Goal: Information Seeking & Learning: Learn about a topic

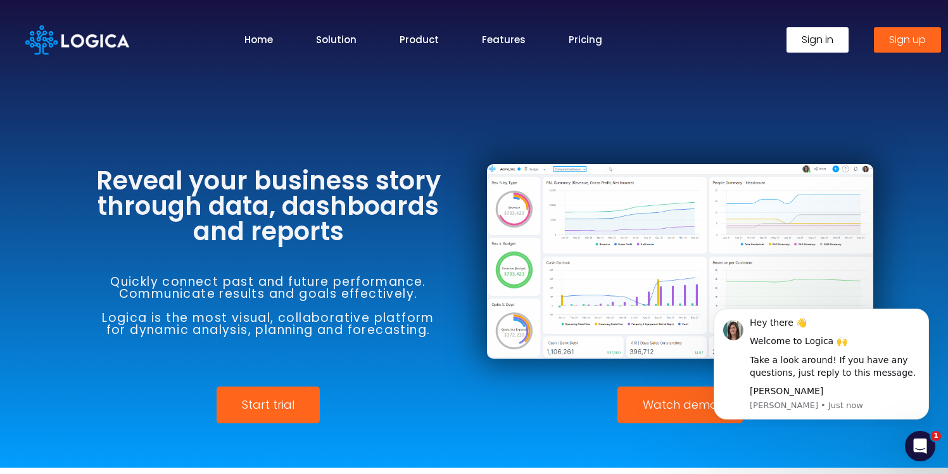
click at [583, 39] on link "Pricing" at bounding box center [586, 39] width 34 height 15
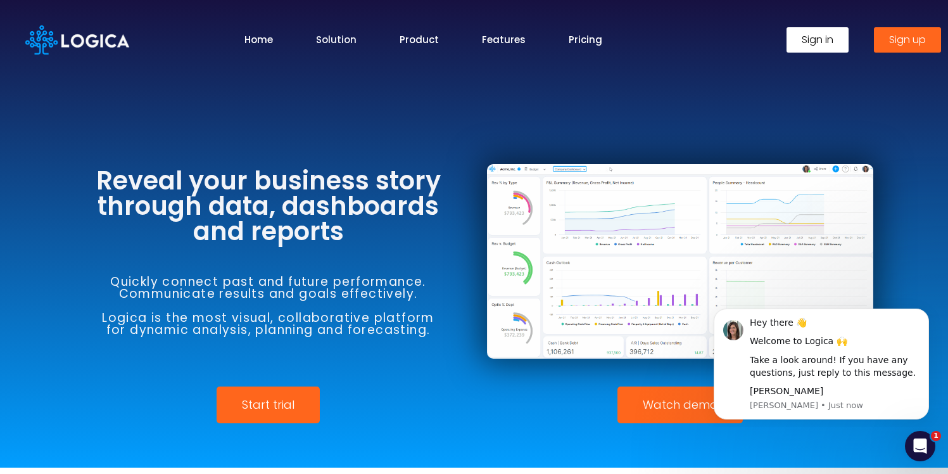
click at [347, 37] on link "Solution" at bounding box center [336, 39] width 41 height 15
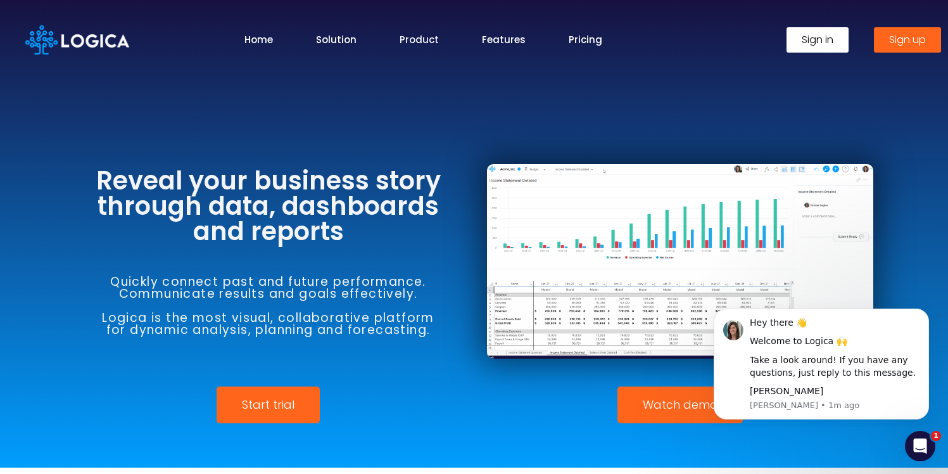
click at [410, 35] on link "Product" at bounding box center [419, 39] width 39 height 15
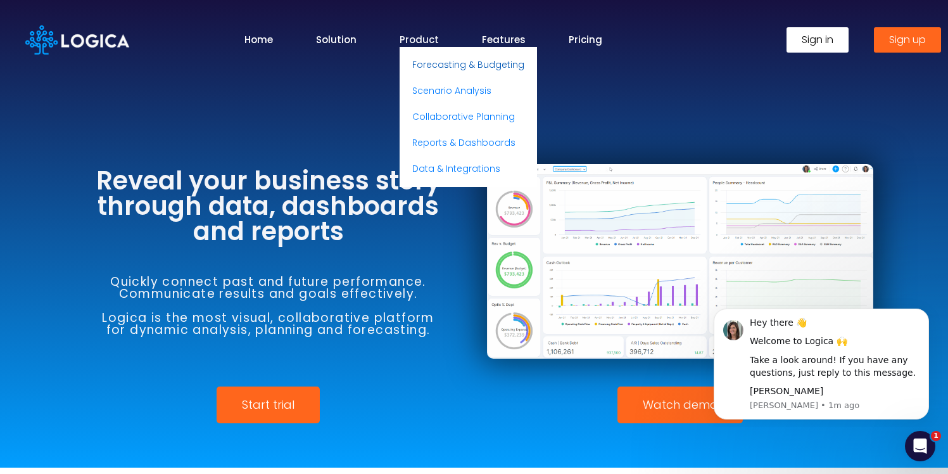
click at [428, 63] on link "Forecasting & Budgeting" at bounding box center [468, 65] width 137 height 26
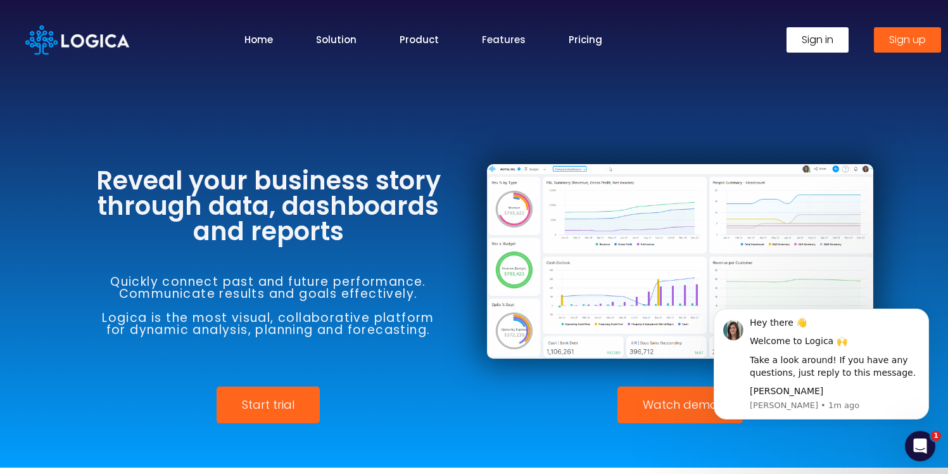
click at [492, 34] on link "Features" at bounding box center [504, 39] width 44 height 15
